Goal: Task Accomplishment & Management: Manage account settings

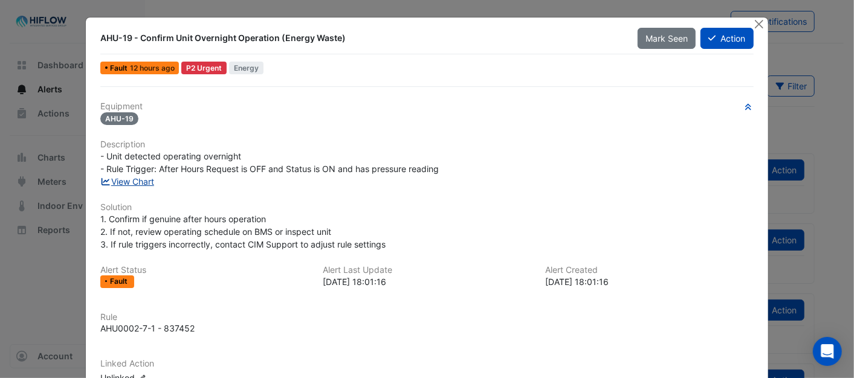
click at [131, 183] on link "View Chart" at bounding box center [127, 181] width 54 height 10
click at [709, 37] on icon at bounding box center [711, 38] width 7 height 8
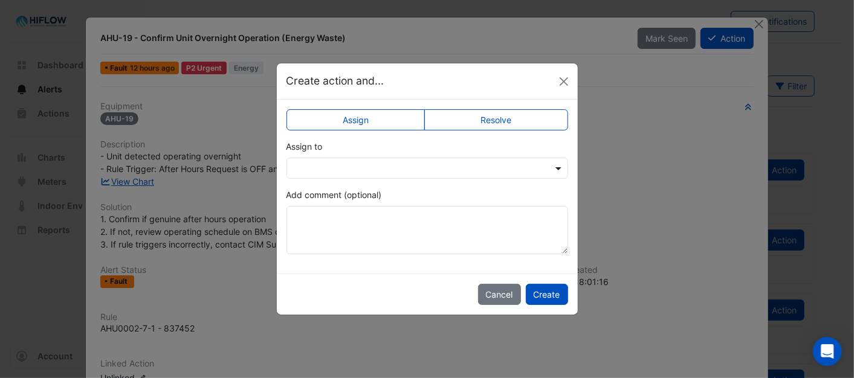
click at [559, 165] on span at bounding box center [559, 168] width 15 height 13
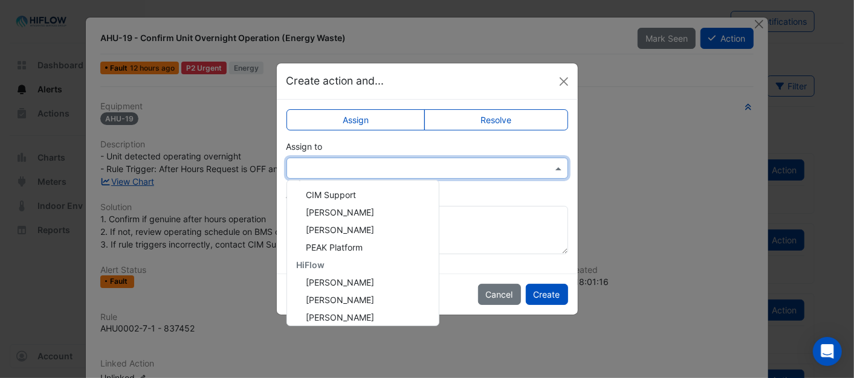
scroll to position [232, 0]
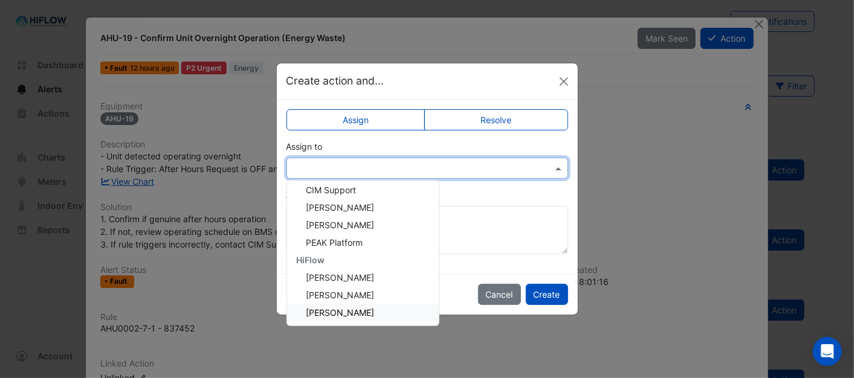
click at [332, 308] on span "Brent Kessell" at bounding box center [340, 313] width 68 height 10
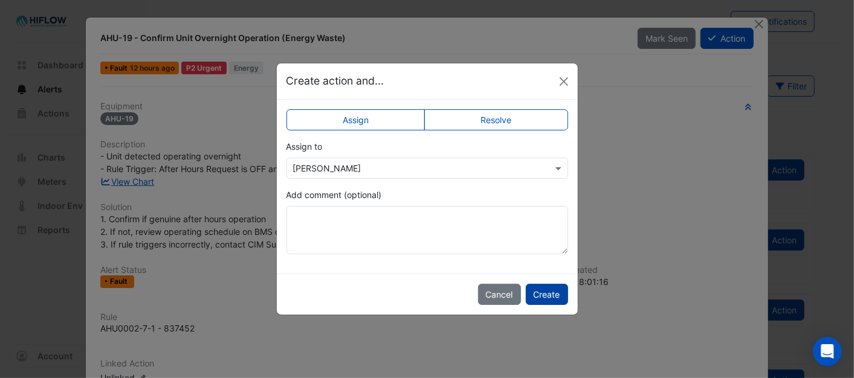
click at [543, 295] on button "Create" at bounding box center [547, 294] width 42 height 21
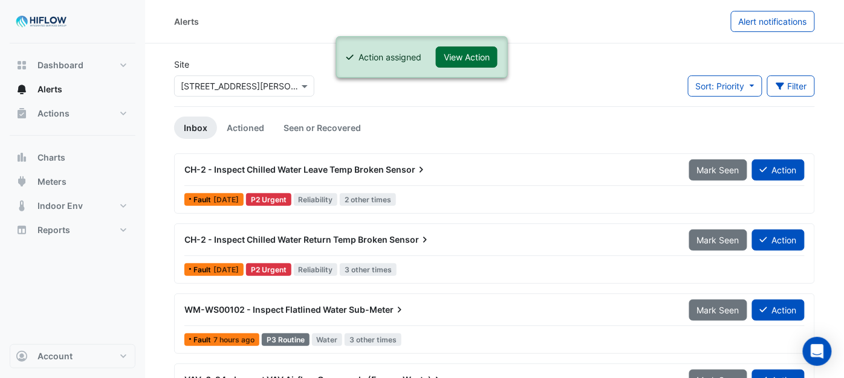
click at [481, 56] on button "View Action" at bounding box center [467, 57] width 62 height 21
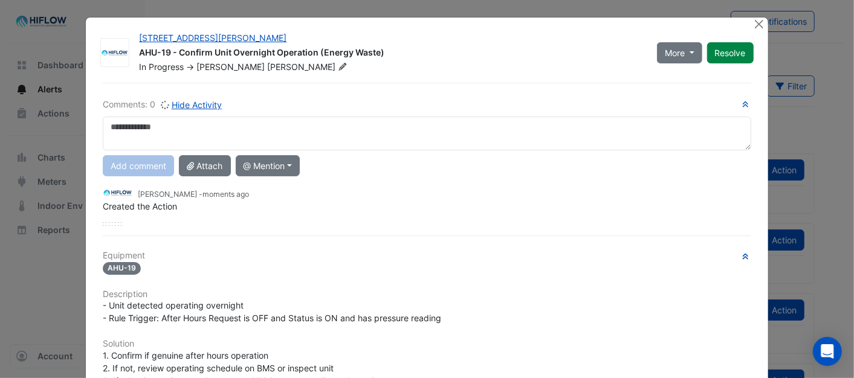
drag, startPoint x: 134, startPoint y: 129, endPoint x: 552, endPoint y: 239, distance: 432.6
click at [552, 239] on div "Comments: 0 Hide Activity Add comment Attach @ Mention Airmaster Australia Dona…" at bounding box center [426, 344] width 662 height 522
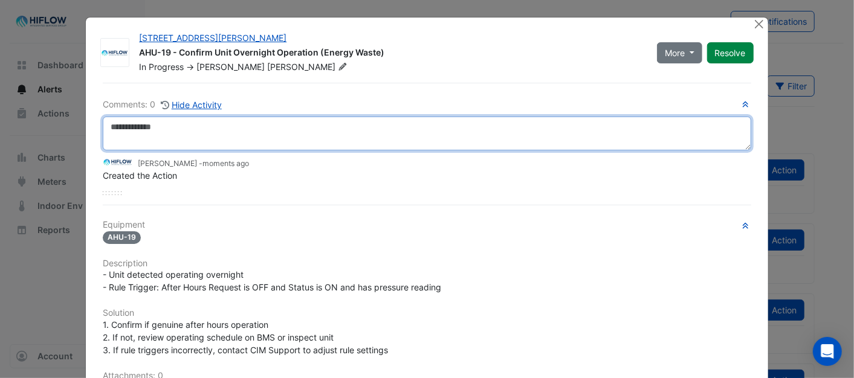
click at [117, 124] on textarea at bounding box center [427, 134] width 648 height 34
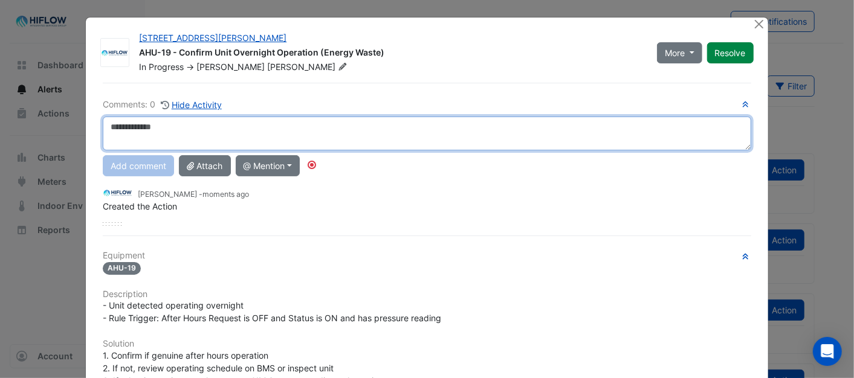
paste textarea "**********"
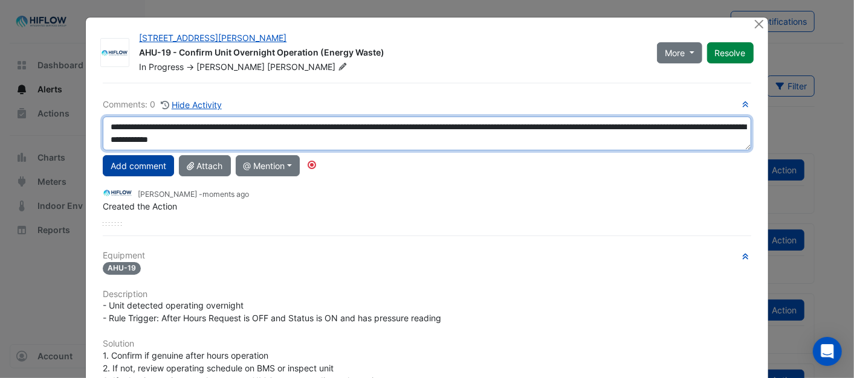
type textarea "**********"
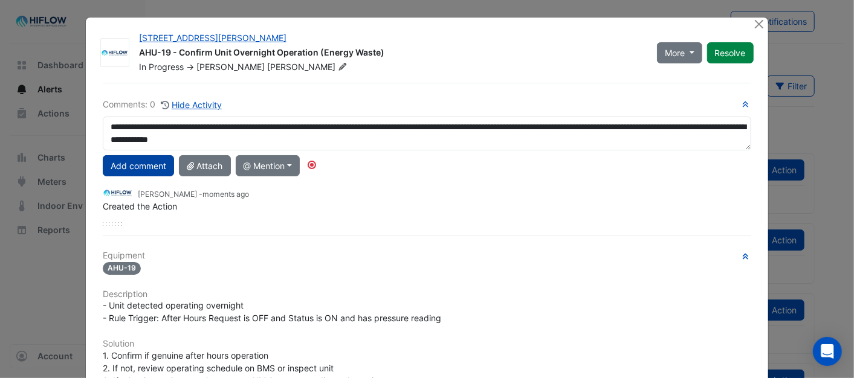
click at [140, 167] on button "Add comment" at bounding box center [138, 165] width 71 height 21
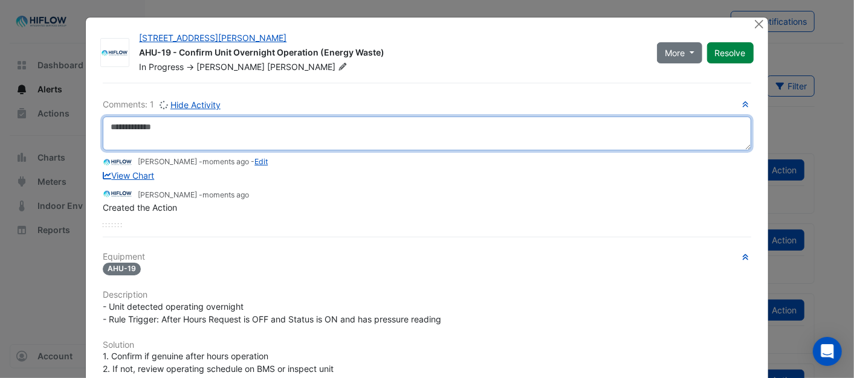
click at [152, 131] on textarea at bounding box center [427, 134] width 648 height 34
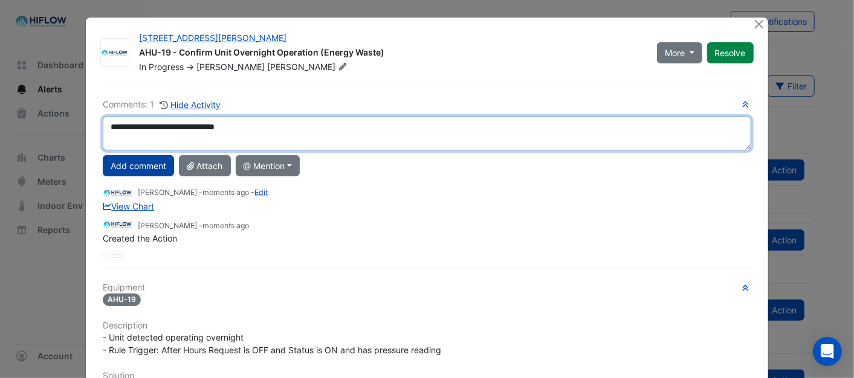
type textarea "**********"
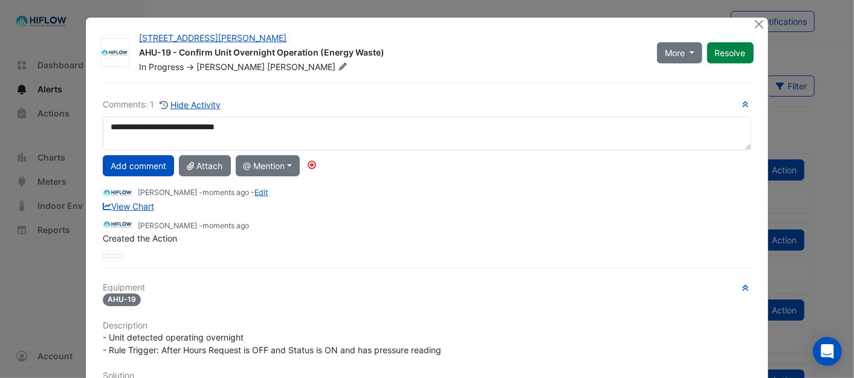
click at [134, 163] on button "Add comment" at bounding box center [138, 165] width 71 height 21
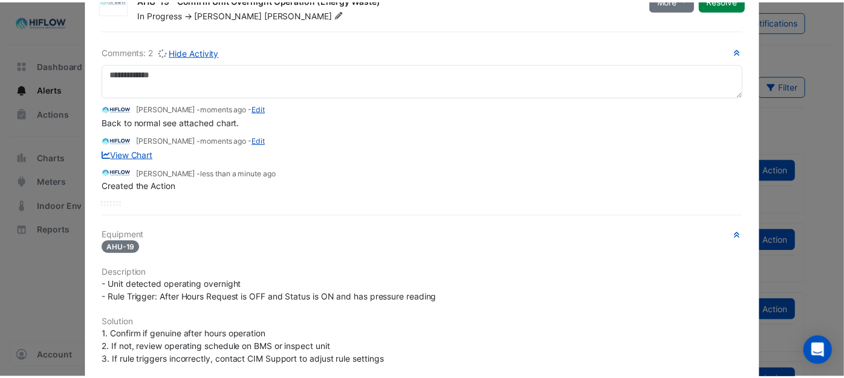
scroll to position [13, 0]
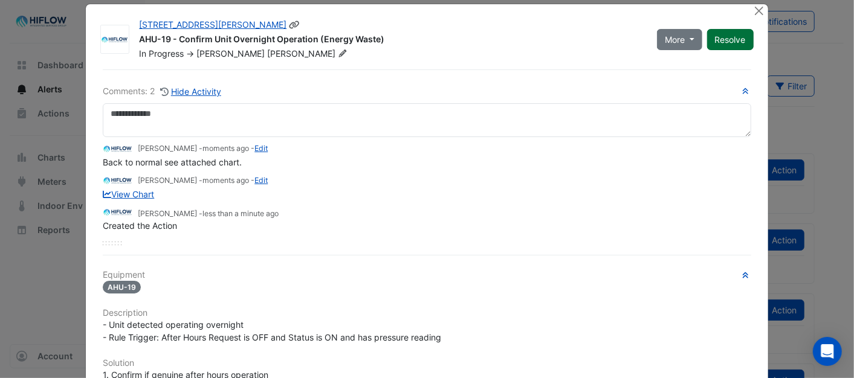
click at [726, 34] on button "Resolve" at bounding box center [730, 39] width 47 height 21
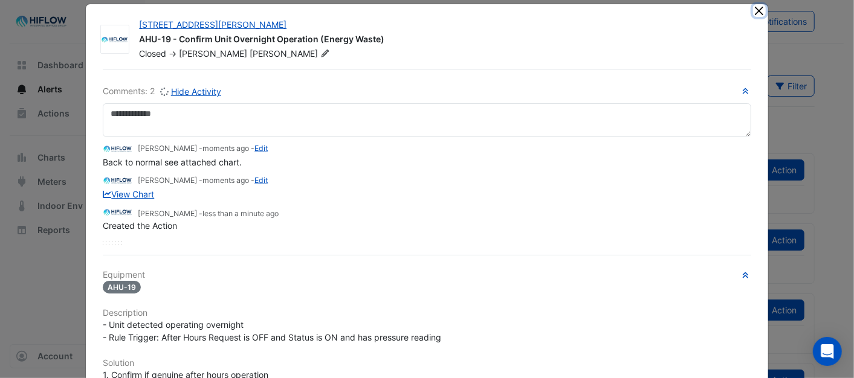
click at [754, 12] on button "Close" at bounding box center [759, 10] width 13 height 13
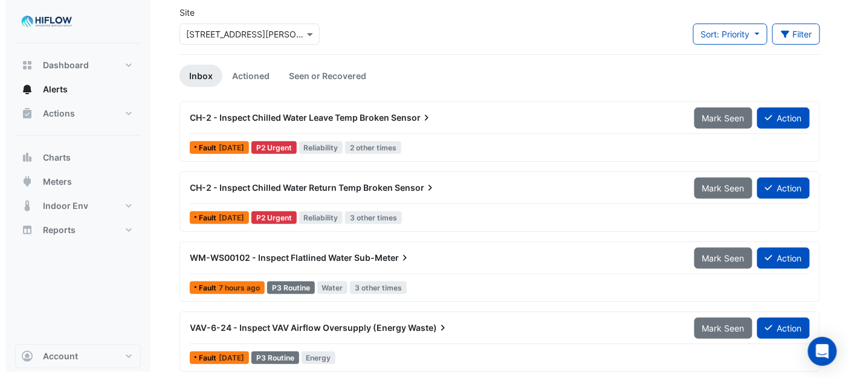
scroll to position [56, 0]
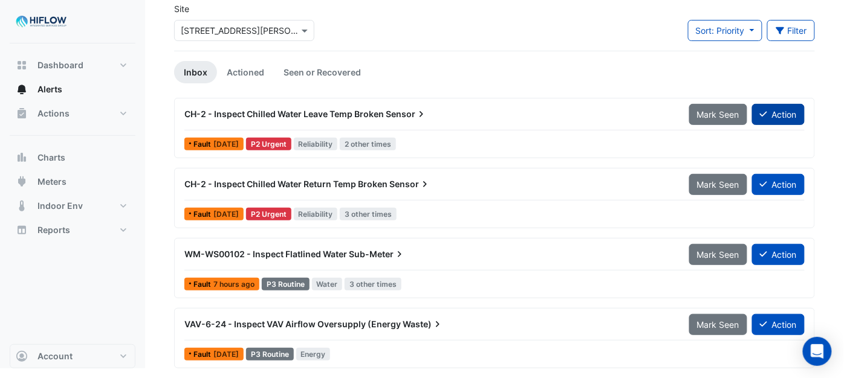
click at [769, 112] on button "Action" at bounding box center [778, 114] width 53 height 21
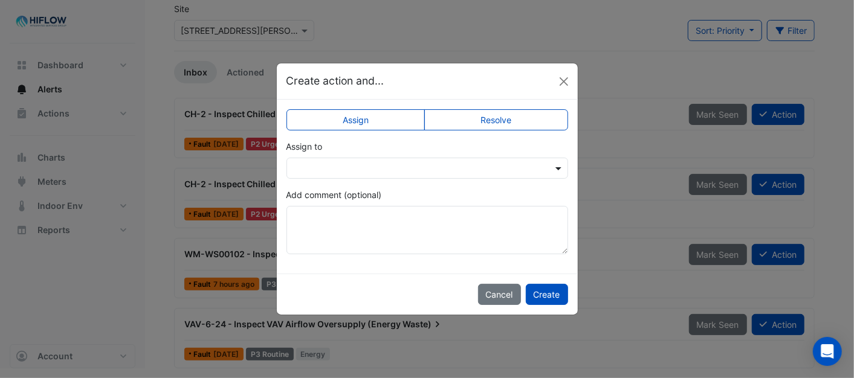
click at [557, 164] on span at bounding box center [559, 168] width 15 height 13
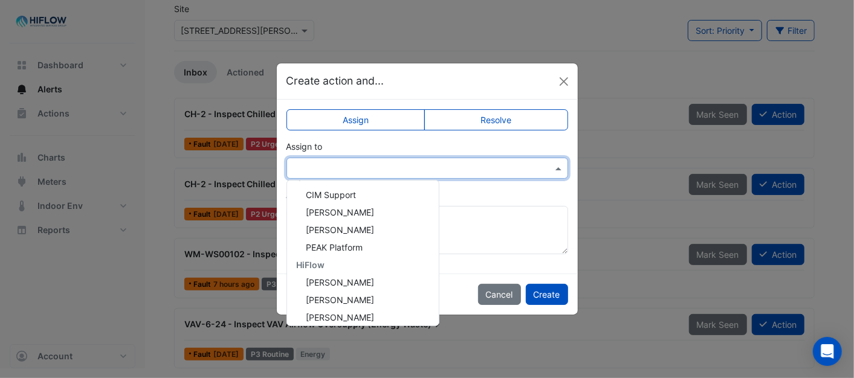
scroll to position [232, 0]
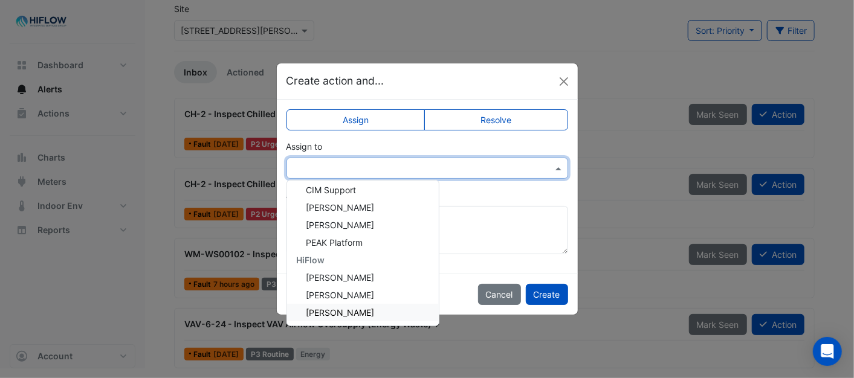
click at [363, 314] on div "Brent Kessell" at bounding box center [363, 313] width 152 height 18
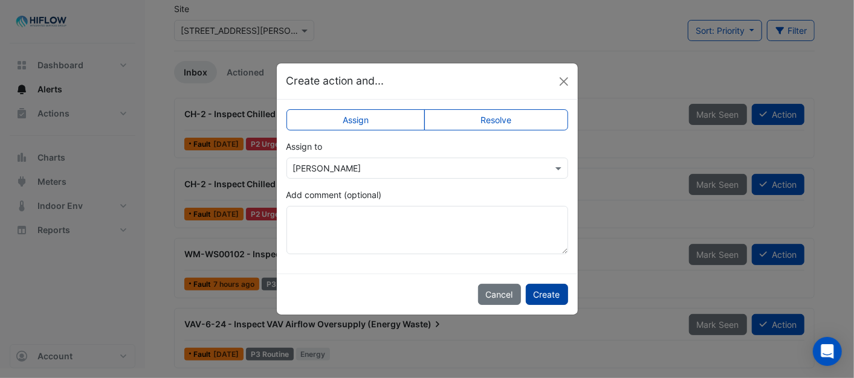
click at [557, 296] on button "Create" at bounding box center [547, 294] width 42 height 21
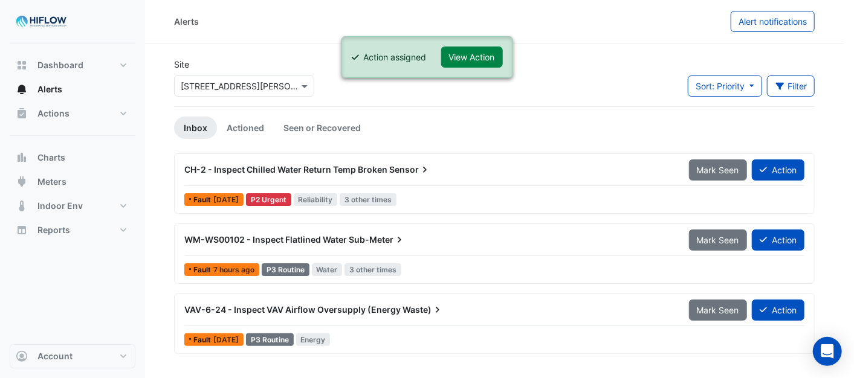
scroll to position [0, 0]
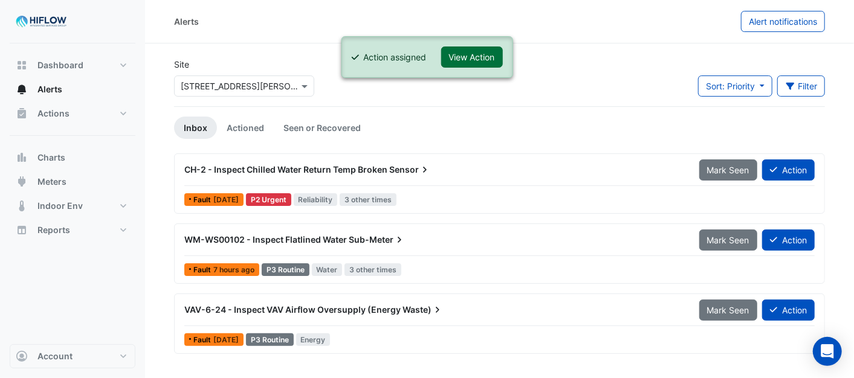
click at [483, 55] on button "View Action" at bounding box center [472, 57] width 62 height 21
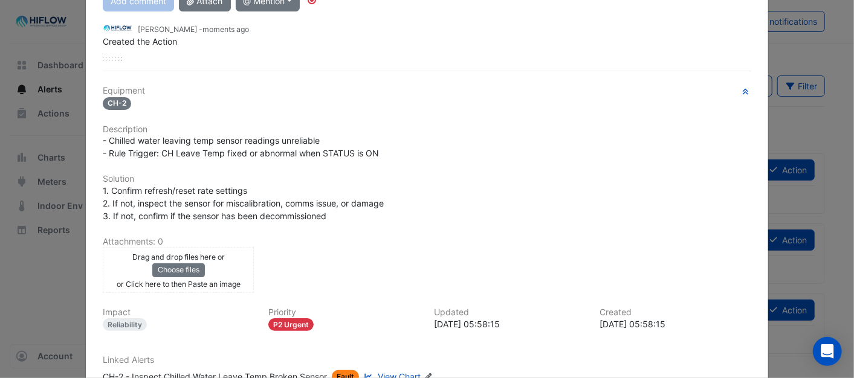
scroll to position [251, 0]
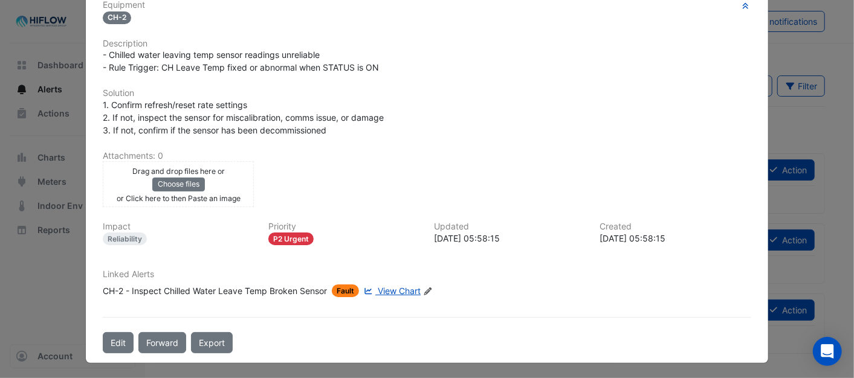
click at [387, 291] on span "View Chart" at bounding box center [399, 291] width 43 height 10
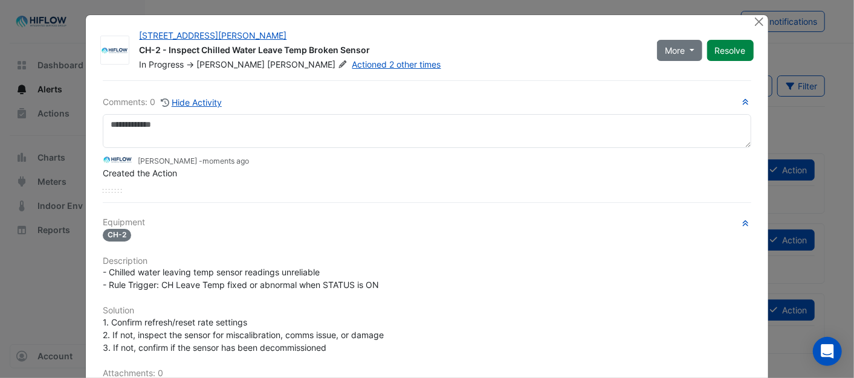
scroll to position [0, 0]
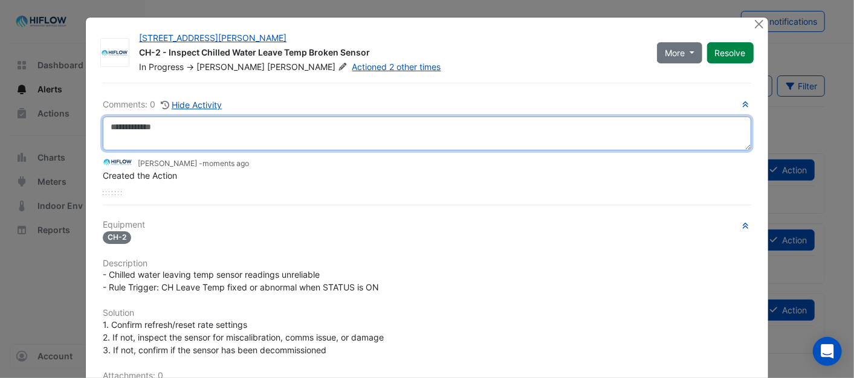
click at [185, 132] on textarea at bounding box center [427, 134] width 648 height 34
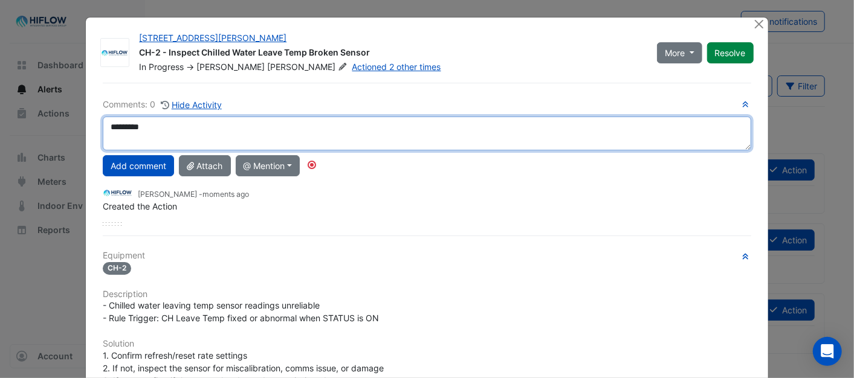
drag, startPoint x: 145, startPoint y: 123, endPoint x: 95, endPoint y: 124, distance: 50.2
click at [95, 124] on div "********" at bounding box center [426, 134] width 662 height 34
type textarea "********"
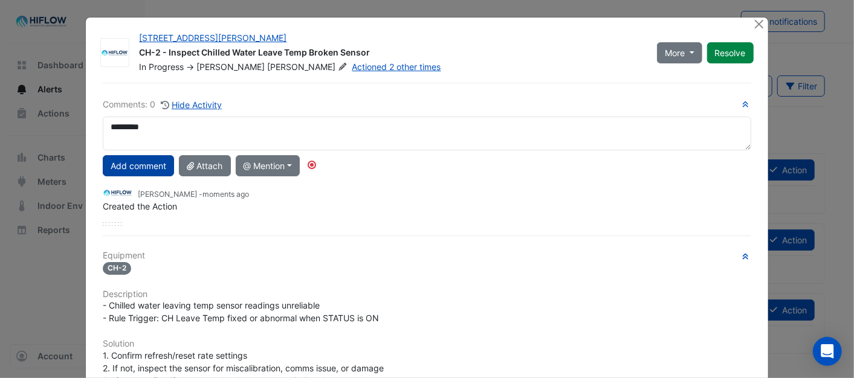
click at [136, 164] on button "Add comment" at bounding box center [138, 165] width 71 height 21
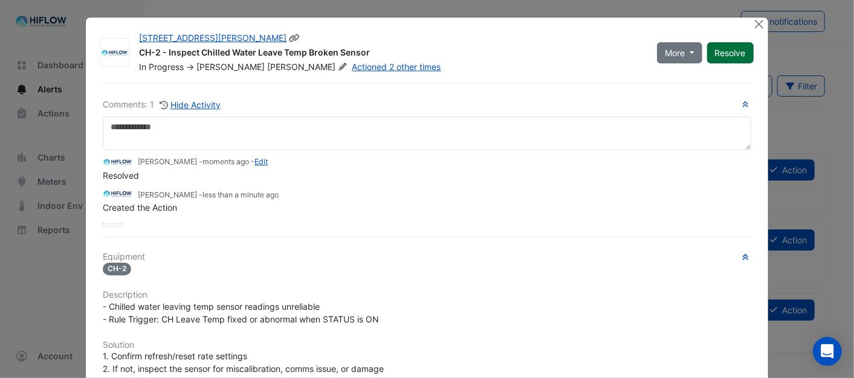
click at [726, 54] on button "Resolve" at bounding box center [730, 52] width 47 height 21
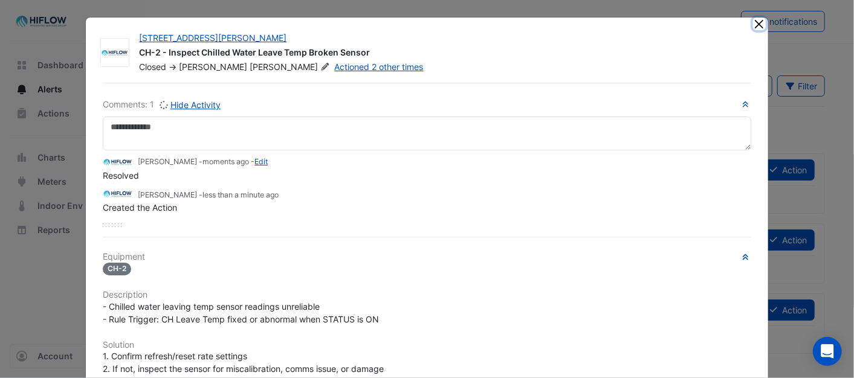
click at [753, 22] on button "Close" at bounding box center [759, 24] width 13 height 13
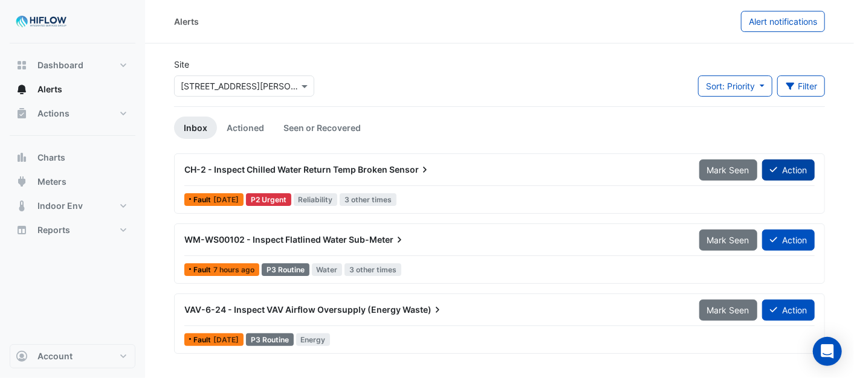
click at [792, 167] on button "Action" at bounding box center [788, 170] width 53 height 21
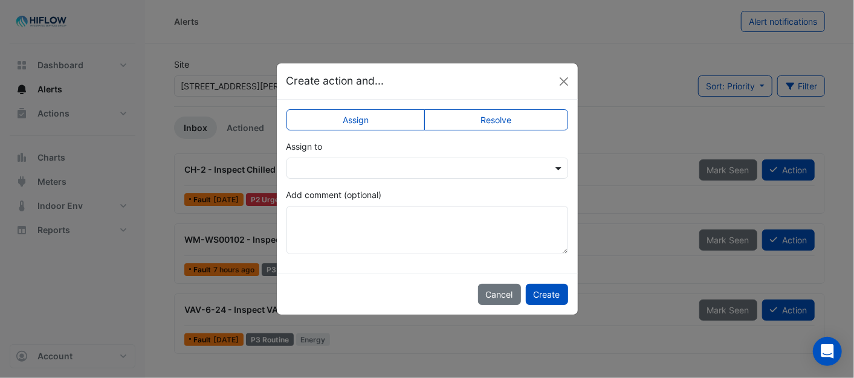
click at [554, 165] on span at bounding box center [559, 168] width 15 height 13
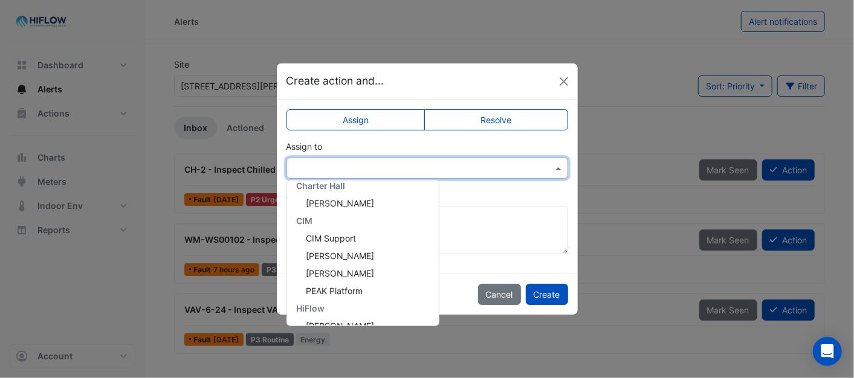
scroll to position [232, 0]
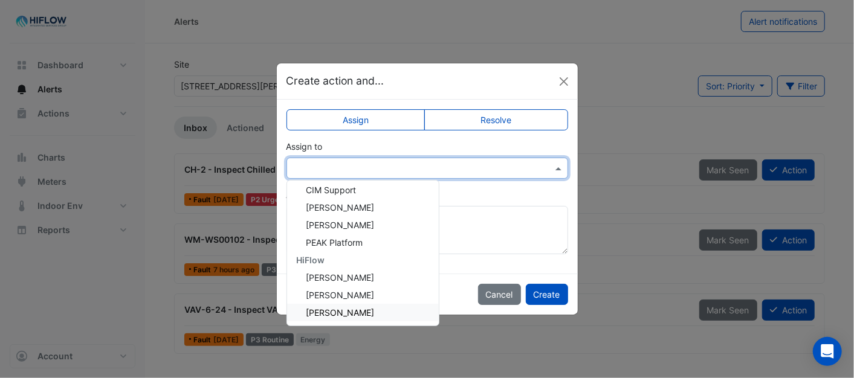
click at [338, 308] on span "Brent Kessell" at bounding box center [340, 313] width 68 height 10
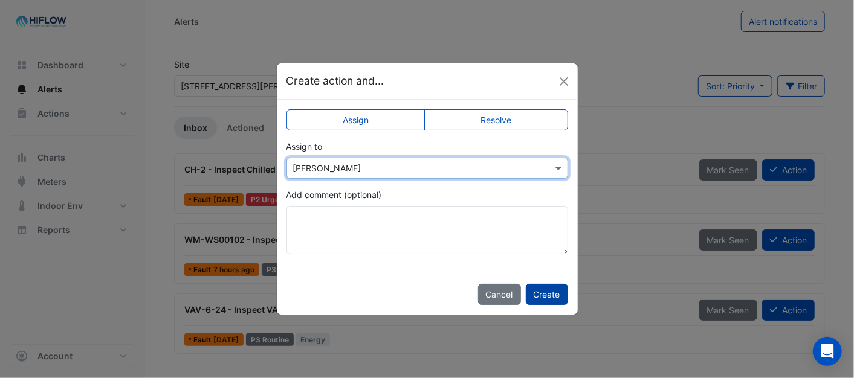
click at [538, 293] on button "Create" at bounding box center [547, 294] width 42 height 21
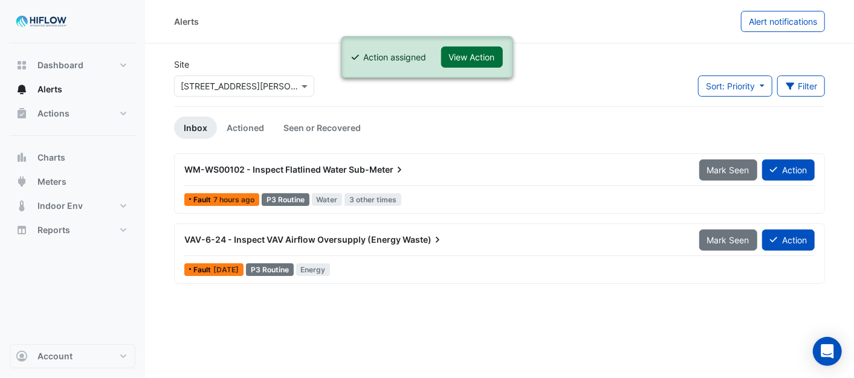
click at [473, 52] on button "View Action" at bounding box center [472, 57] width 62 height 21
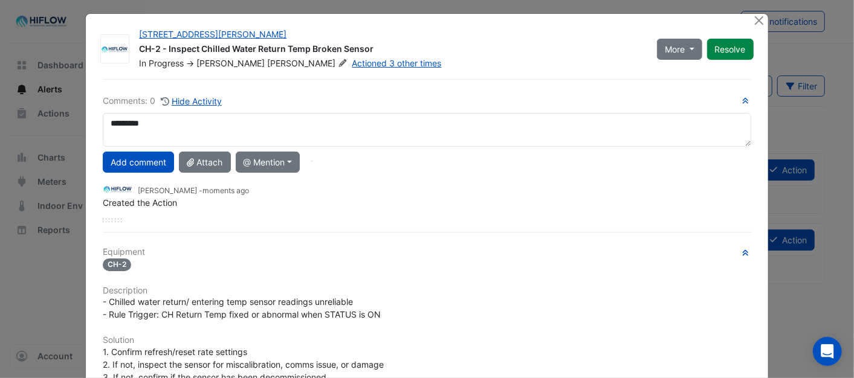
scroll to position [0, 0]
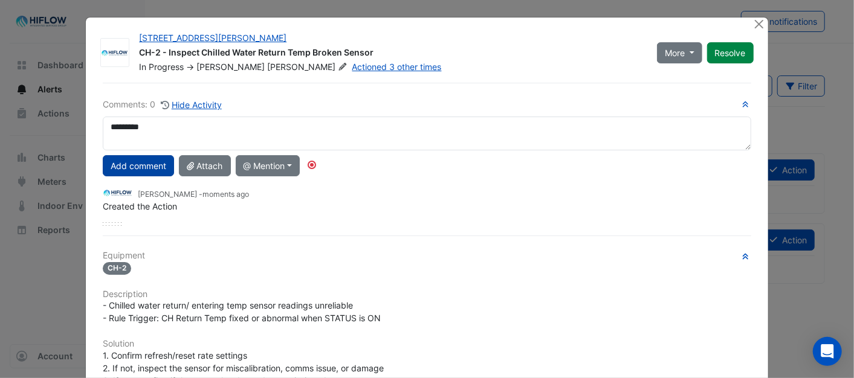
type textarea "********"
click at [141, 166] on button "Add comment" at bounding box center [138, 165] width 71 height 21
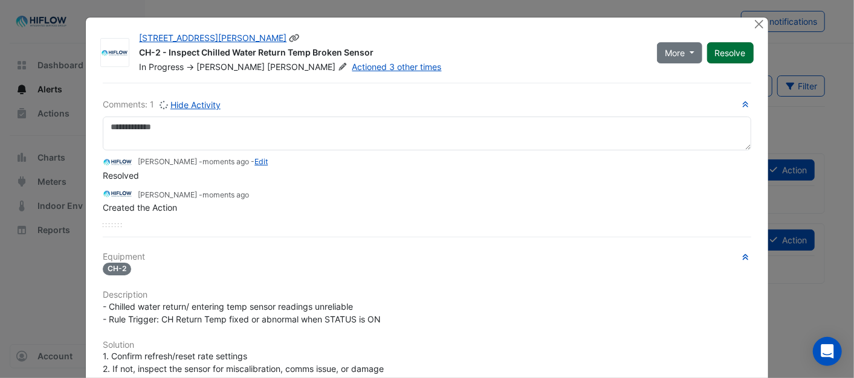
click at [722, 56] on button "Resolve" at bounding box center [730, 52] width 47 height 21
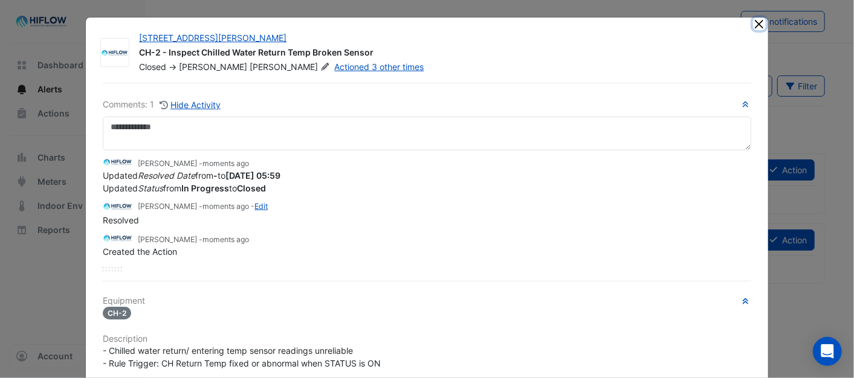
click at [756, 25] on button "Close" at bounding box center [759, 24] width 13 height 13
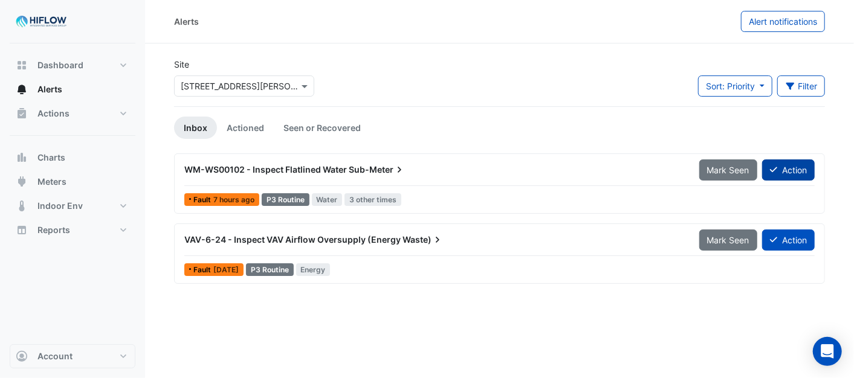
click at [800, 169] on button "Action" at bounding box center [788, 170] width 53 height 21
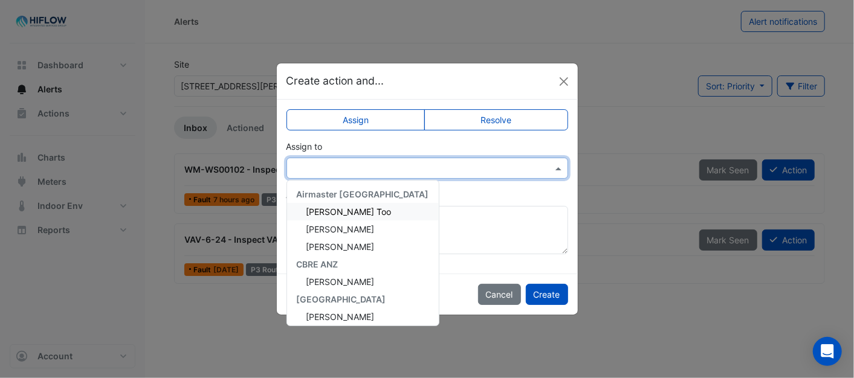
click at [560, 167] on span at bounding box center [559, 168] width 15 height 13
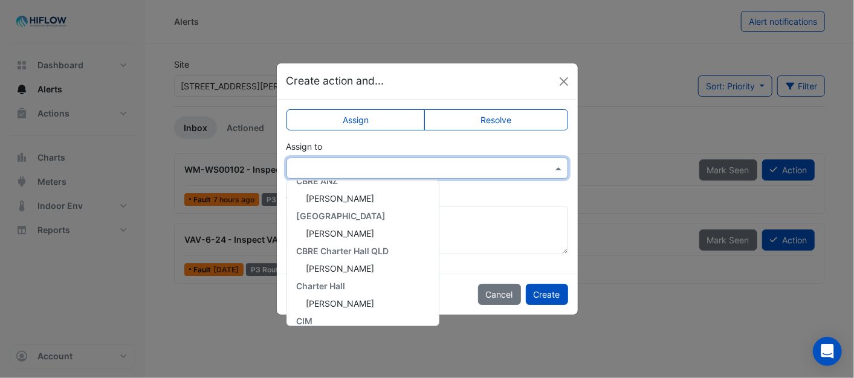
scroll to position [232, 0]
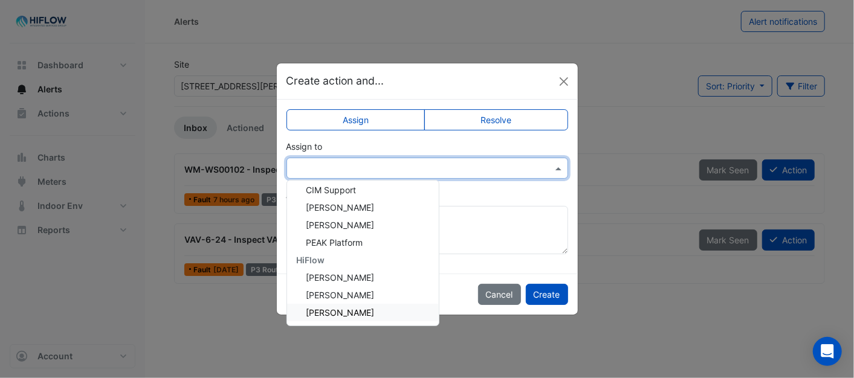
click at [349, 308] on span "Brent Kessell" at bounding box center [340, 313] width 68 height 10
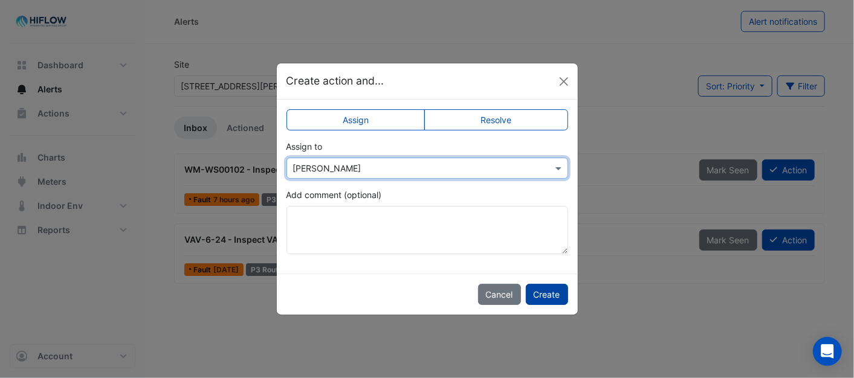
click at [545, 288] on button "Create" at bounding box center [547, 294] width 42 height 21
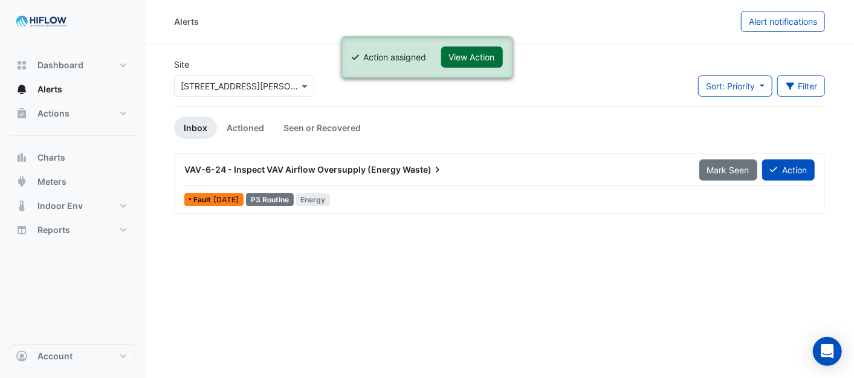
click at [467, 56] on button "View Action" at bounding box center [472, 57] width 62 height 21
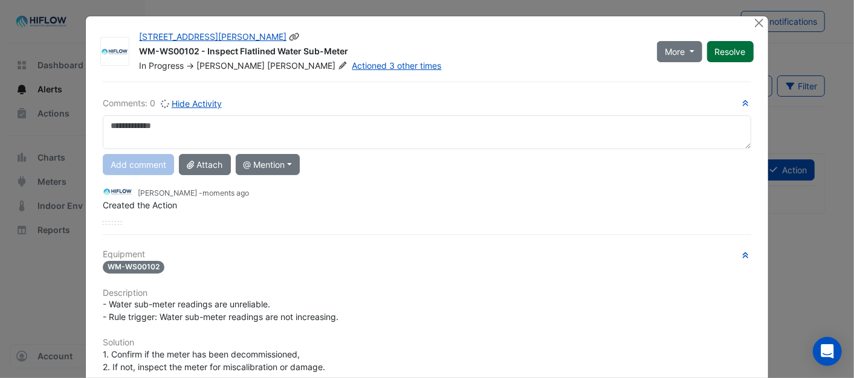
scroll to position [0, 0]
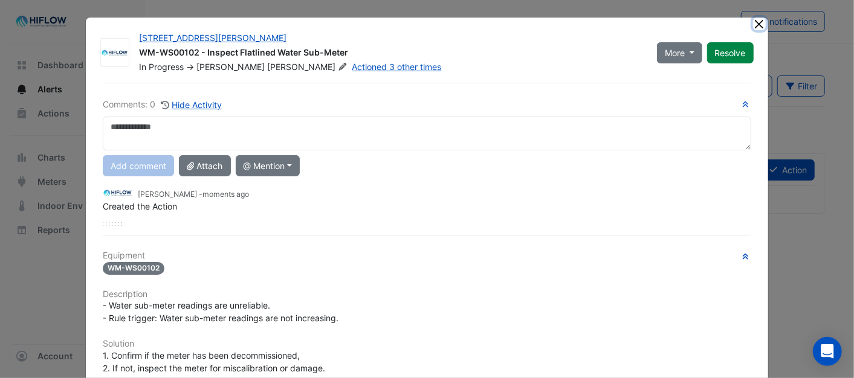
click at [754, 23] on button "Close" at bounding box center [759, 24] width 13 height 13
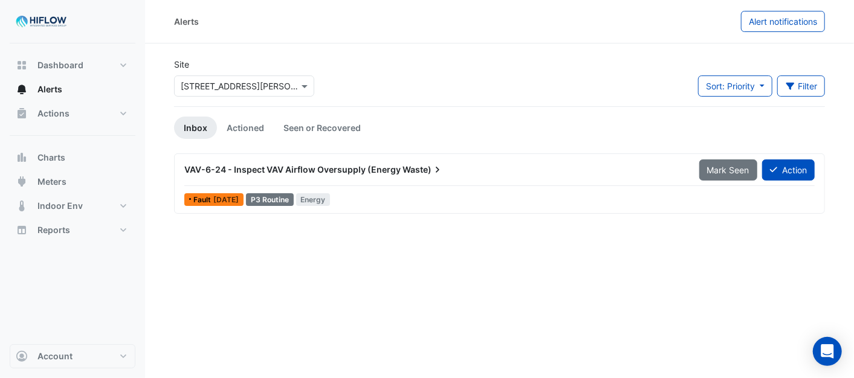
click at [308, 171] on span "VAV-6-24 - Inspect VAV Airflow Oversupply (Energy" at bounding box center [292, 169] width 216 height 10
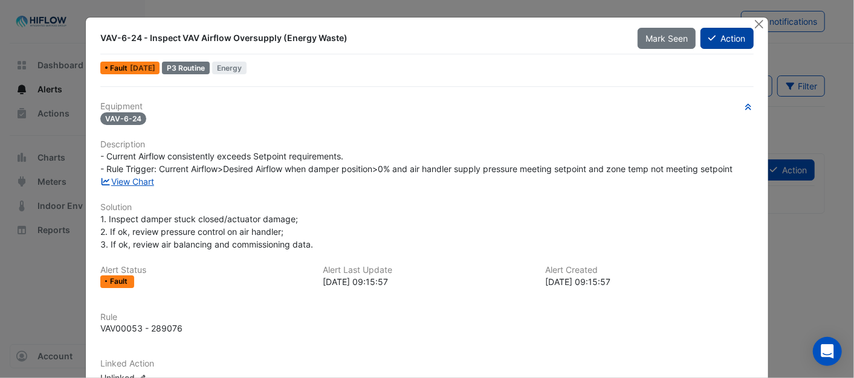
click at [720, 41] on button "Action" at bounding box center [726, 38] width 53 height 21
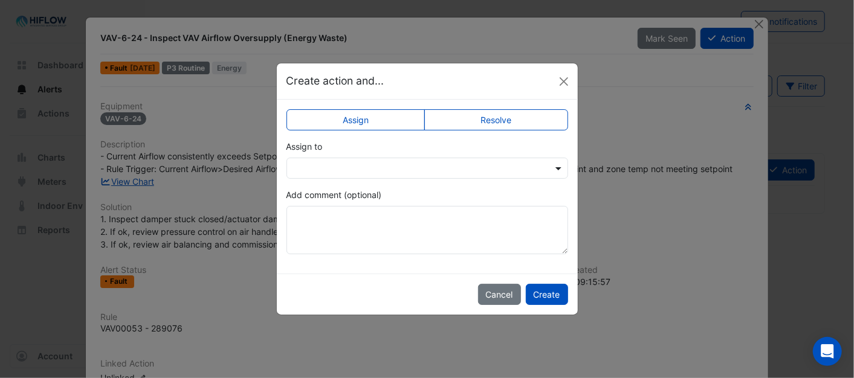
click at [563, 167] on span at bounding box center [559, 168] width 15 height 13
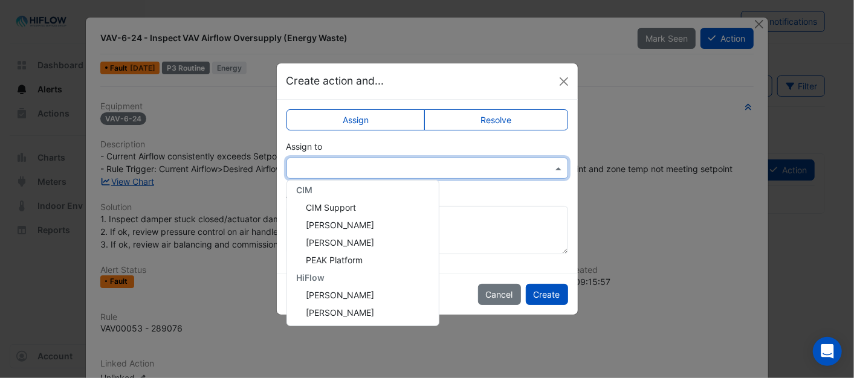
scroll to position [232, 0]
click at [351, 309] on span "Brent Kessell" at bounding box center [340, 313] width 68 height 10
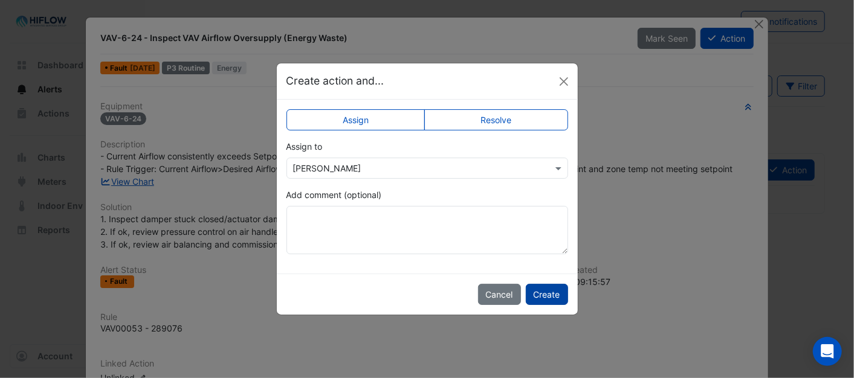
click at [546, 299] on button "Create" at bounding box center [547, 294] width 42 height 21
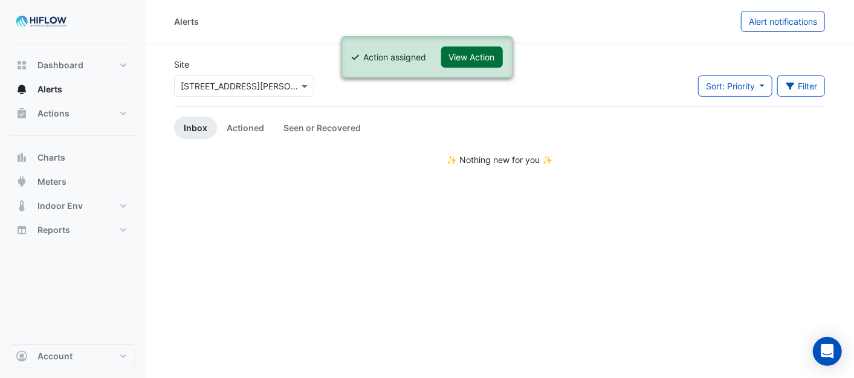
click at [480, 57] on button "View Action" at bounding box center [472, 57] width 62 height 21
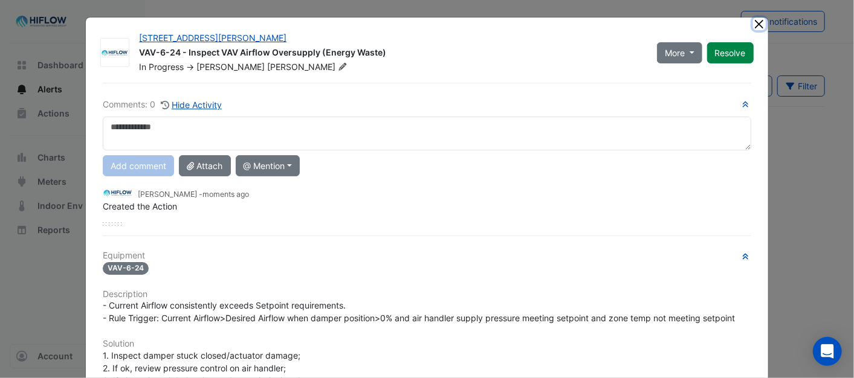
click at [756, 23] on button "Close" at bounding box center [759, 24] width 13 height 13
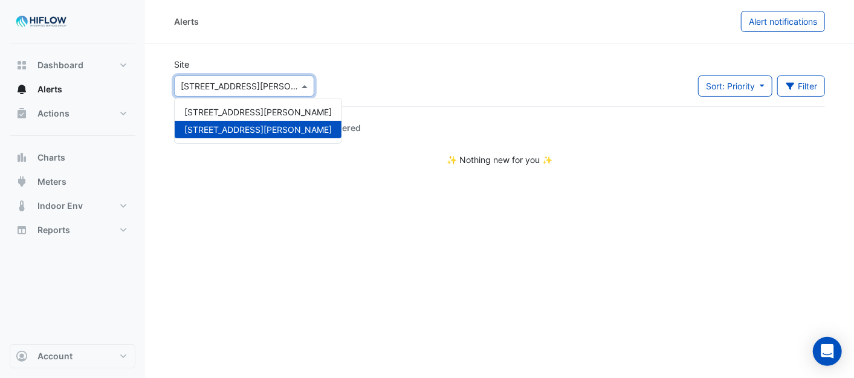
click at [310, 83] on span at bounding box center [306, 86] width 15 height 13
click at [257, 112] on span "275 George Street" at bounding box center [257, 112] width 147 height 10
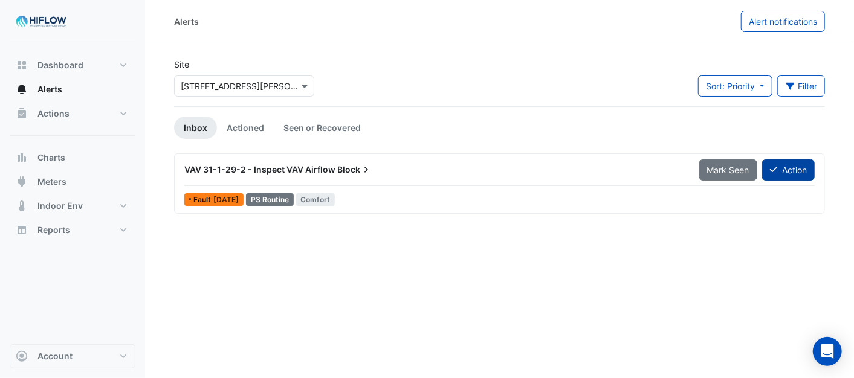
click at [783, 167] on button "Action" at bounding box center [788, 170] width 53 height 21
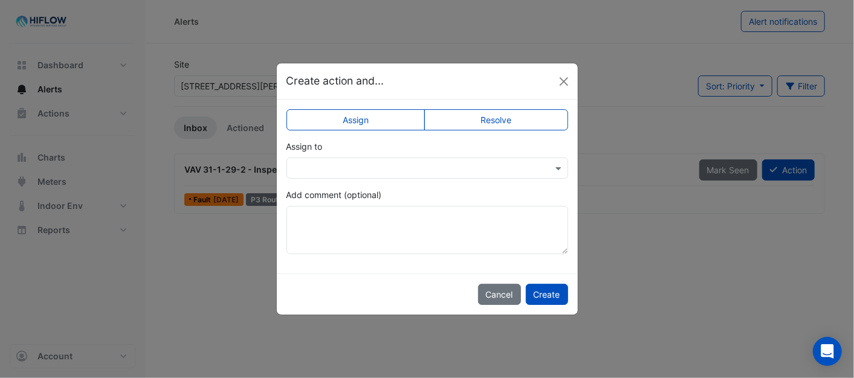
drag, startPoint x: 563, startPoint y: 168, endPoint x: 541, endPoint y: 178, distance: 23.8
click at [563, 167] on span at bounding box center [559, 168] width 15 height 13
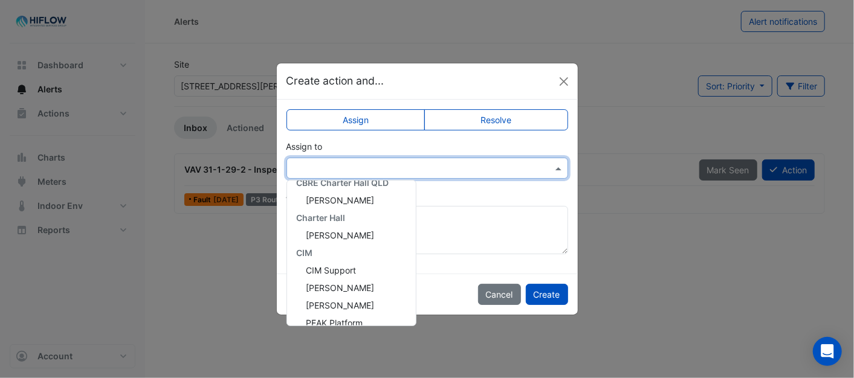
scroll to position [162, 0]
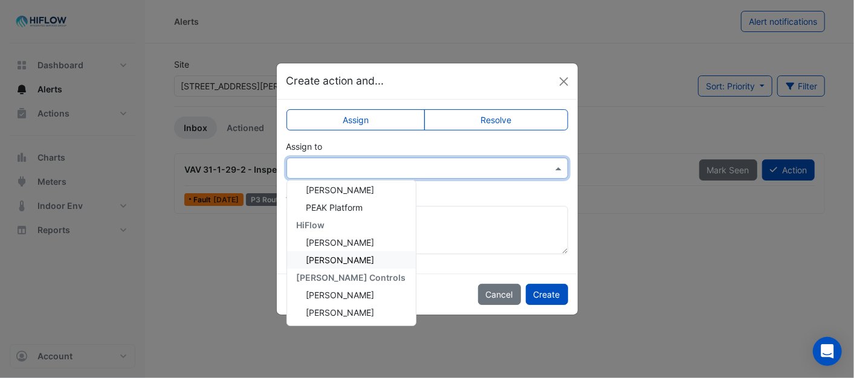
click at [332, 259] on span "Brent Kessell" at bounding box center [340, 260] width 68 height 10
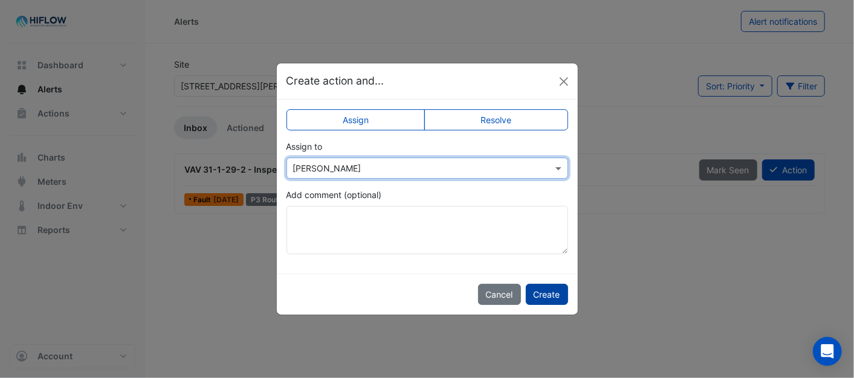
click at [541, 291] on button "Create" at bounding box center [547, 294] width 42 height 21
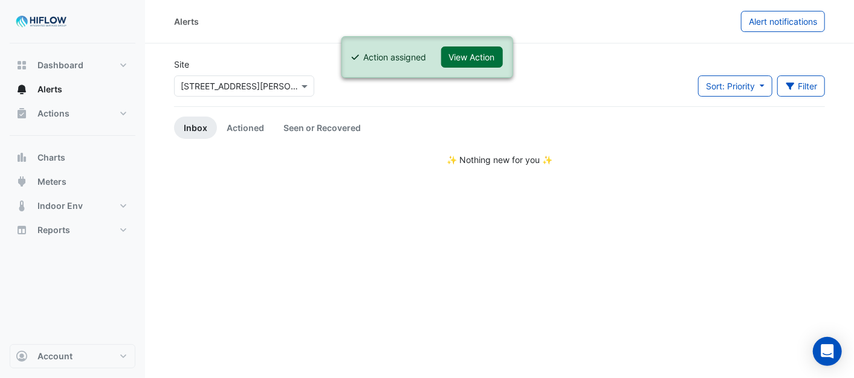
click at [480, 53] on button "View Action" at bounding box center [472, 57] width 62 height 21
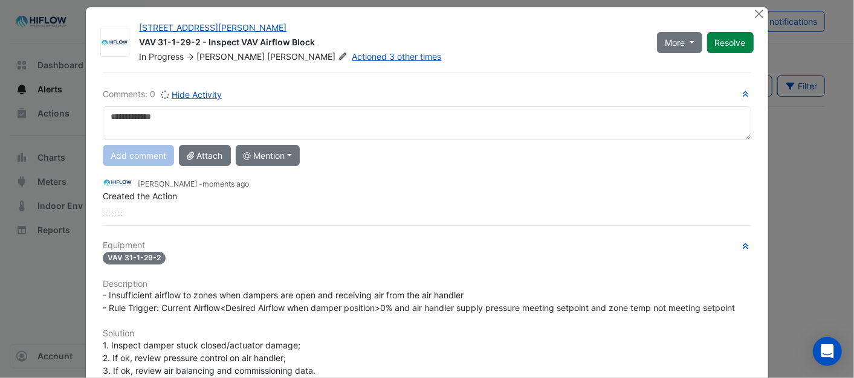
scroll to position [0, 0]
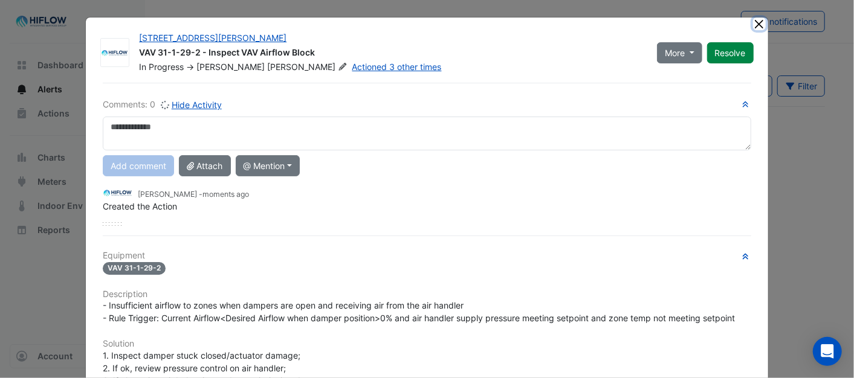
click at [755, 22] on button "Close" at bounding box center [759, 24] width 13 height 13
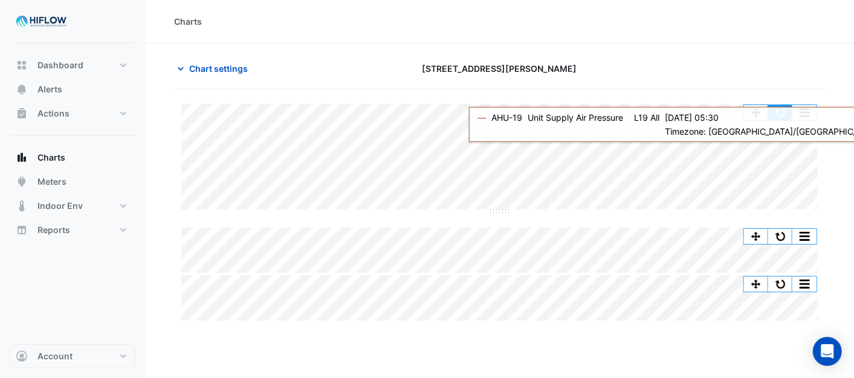
click at [780, 106] on button "button" at bounding box center [780, 112] width 24 height 15
